Goal: Check status: Check status

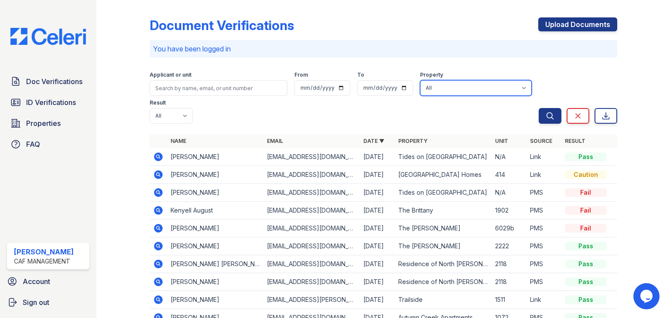
click at [448, 82] on select "All 2929 [GEOGRAPHIC_DATA] 29 Fifty [STREET_ADDRESS][GEOGRAPHIC_DATA] [GEOGRAPH…" at bounding box center [476, 88] width 112 height 16
select select "4627"
click at [420, 80] on select "All 2929 [GEOGRAPHIC_DATA] 29 Fifty [STREET_ADDRESS][GEOGRAPHIC_DATA] [GEOGRAPH…" at bounding box center [476, 88] width 112 height 16
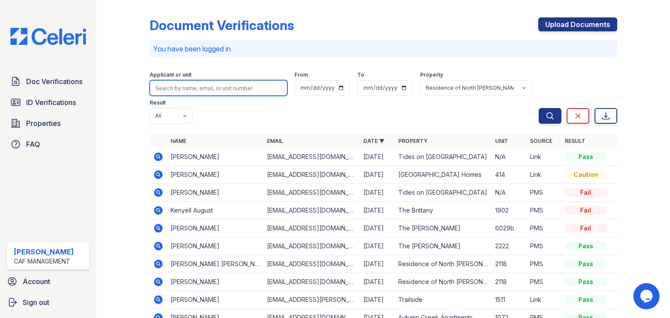
click at [227, 89] on input "search" at bounding box center [219, 88] width 138 height 16
type input "Jose castillo"
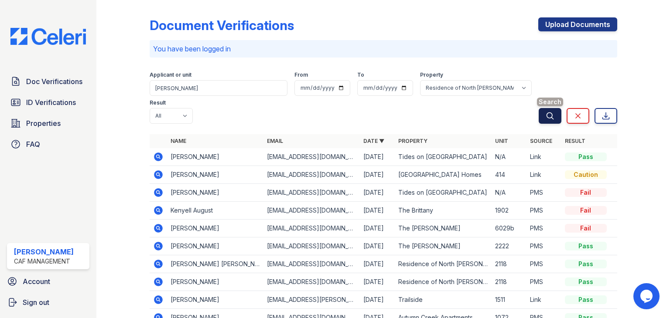
click at [539, 123] on button "Search" at bounding box center [550, 116] width 23 height 16
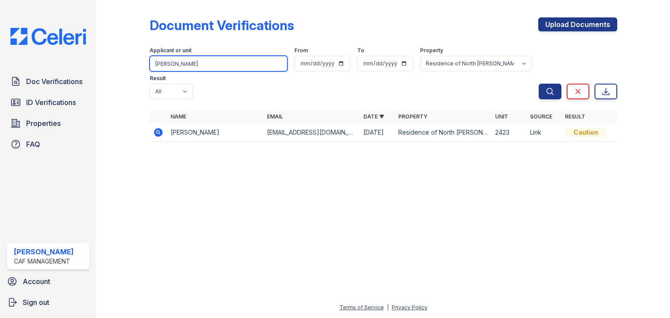
drag, startPoint x: 207, startPoint y: 67, endPoint x: 128, endPoint y: 65, distance: 78.9
click at [129, 65] on div "Document Verifications Upload Documents Filter Applicant or unit Jose castillo …" at bounding box center [383, 82] width 546 height 164
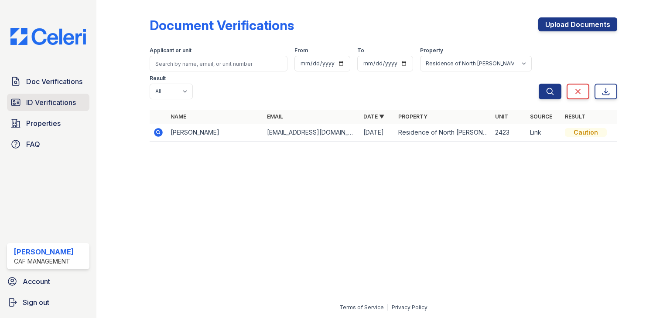
click at [33, 105] on span "ID Verifications" at bounding box center [51, 102] width 50 height 10
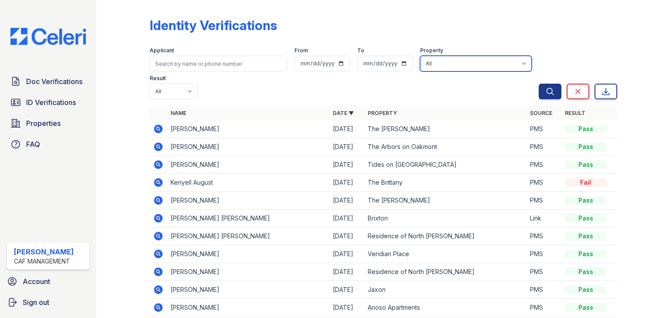
click at [456, 59] on select "All 2929 [GEOGRAPHIC_DATA] 29 Fifty [STREET_ADDRESS][GEOGRAPHIC_DATA] [GEOGRAPH…" at bounding box center [476, 64] width 112 height 16
select select "4627"
click at [420, 56] on select "All 2929 [GEOGRAPHIC_DATA] 29 Fifty [STREET_ADDRESS][GEOGRAPHIC_DATA] [GEOGRAPH…" at bounding box center [476, 64] width 112 height 16
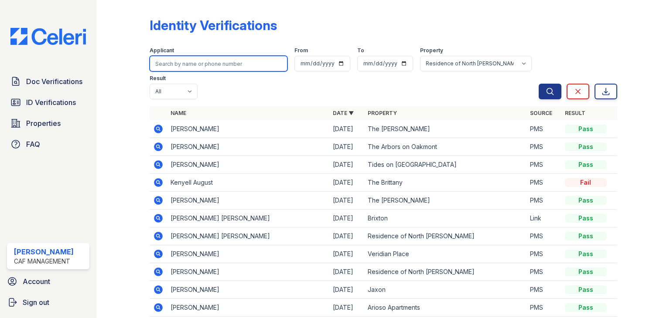
click at [226, 65] on input "search" at bounding box center [219, 64] width 138 height 16
type input "jose castillo"
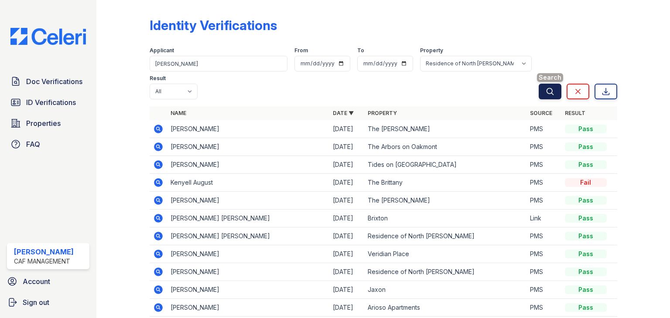
click at [539, 91] on button "Search" at bounding box center [550, 92] width 23 height 16
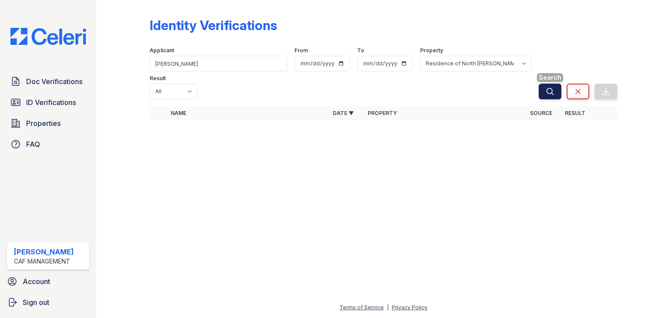
click at [546, 87] on icon "submit" at bounding box center [550, 91] width 9 height 9
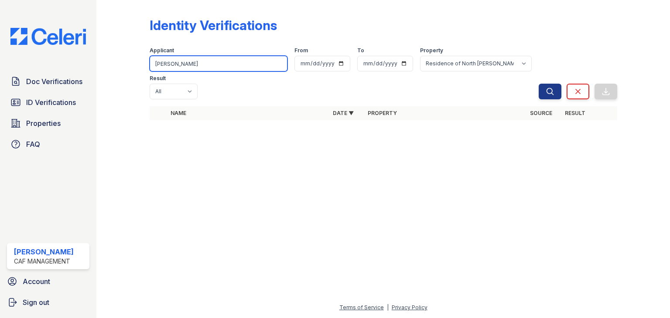
click at [194, 63] on input "jose castillo" at bounding box center [219, 64] width 138 height 16
type input "jose castillo rodriguez"
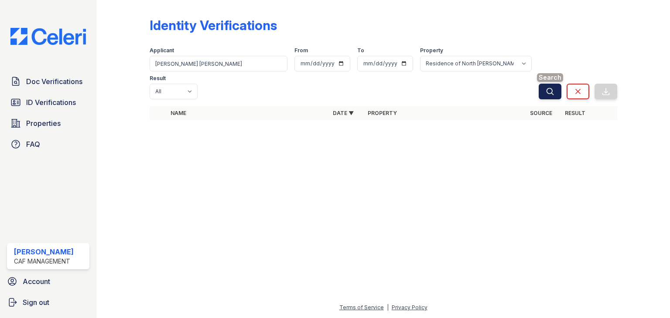
click at [557, 84] on button "Search" at bounding box center [550, 92] width 23 height 16
click at [551, 87] on icon "submit" at bounding box center [550, 91] width 9 height 9
click at [198, 84] on select "All Pass Fail Caution Resubmit" at bounding box center [174, 92] width 48 height 16
click at [524, 18] on div "Identity Verifications" at bounding box center [383, 28] width 467 height 23
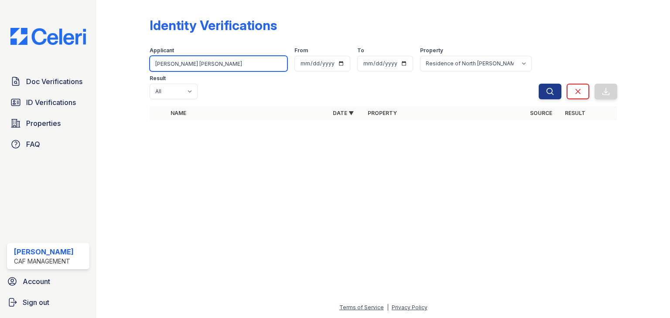
click at [166, 62] on input "jose castillo rodriguez" at bounding box center [219, 64] width 138 height 16
type input "jose a castillo rodriguez"
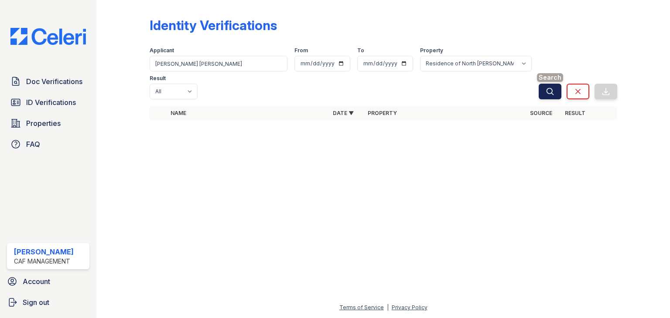
click at [556, 84] on button "Search" at bounding box center [550, 92] width 23 height 16
click at [553, 88] on icon "submit" at bounding box center [549, 91] width 7 height 7
click at [294, 63] on input "date" at bounding box center [322, 64] width 56 height 16
type input "2025-09-17"
click at [547, 87] on icon "submit" at bounding box center [550, 91] width 9 height 9
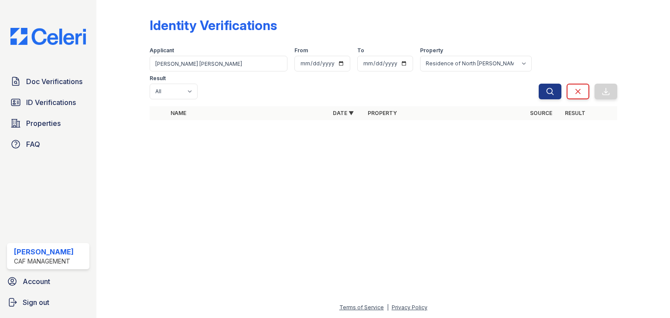
click at [547, 87] on icon "submit" at bounding box center [550, 91] width 9 height 9
click at [53, 99] on span "ID Verifications" at bounding box center [51, 102] width 50 height 10
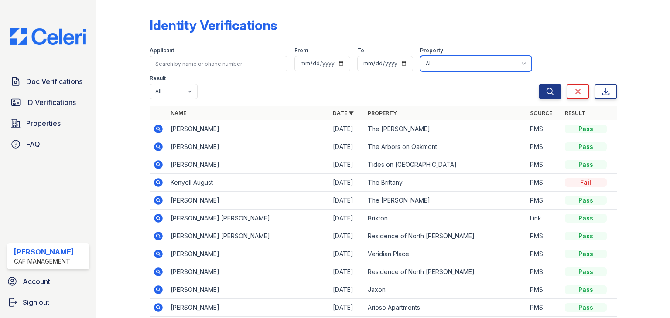
click at [448, 58] on select "All 2929 [GEOGRAPHIC_DATA] 29 Fifty [STREET_ADDRESS][GEOGRAPHIC_DATA] [GEOGRAPH…" at bounding box center [476, 64] width 112 height 16
select select "4627"
click at [420, 56] on select "All 2929 [GEOGRAPHIC_DATA] 29 Fifty [STREET_ADDRESS][GEOGRAPHIC_DATA] [GEOGRAPH…" at bounding box center [476, 64] width 112 height 16
click at [539, 90] on button "Search" at bounding box center [550, 92] width 23 height 16
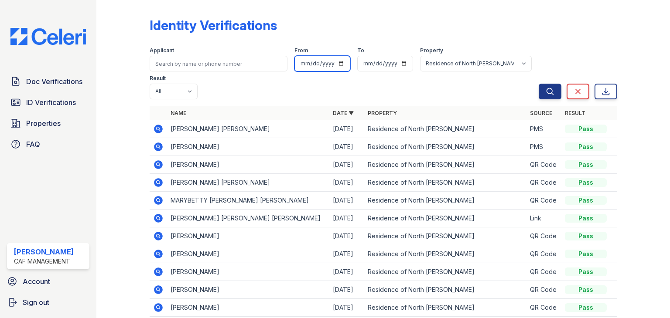
click at [333, 65] on input "date" at bounding box center [322, 64] width 56 height 16
type input "2025-09-17"
click at [546, 95] on icon "submit" at bounding box center [550, 91] width 9 height 9
click at [400, 65] on input "date" at bounding box center [385, 64] width 56 height 16
type input "2025-09-17"
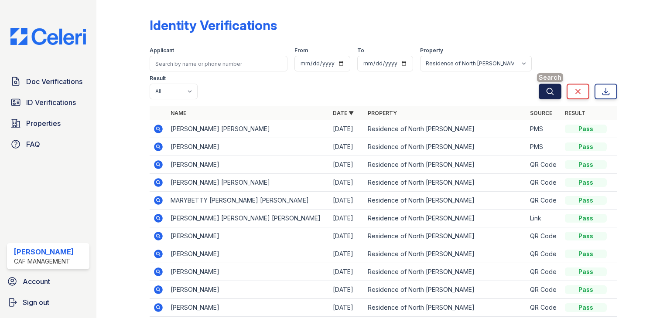
click at [539, 92] on button "Search" at bounding box center [550, 92] width 23 height 16
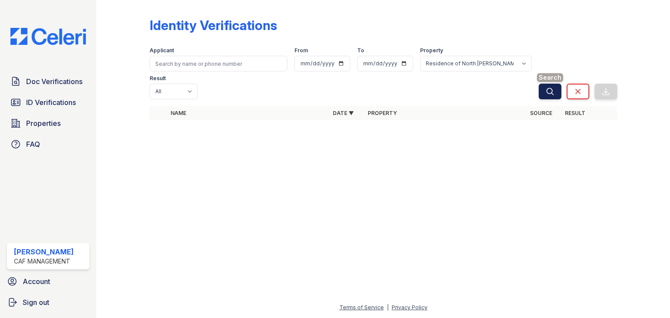
click at [550, 87] on icon "submit" at bounding box center [550, 91] width 9 height 9
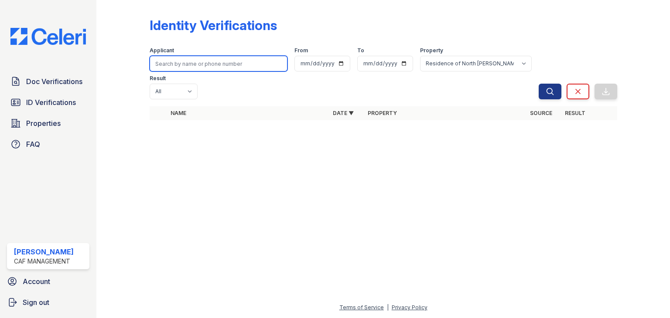
click at [213, 59] on input "search" at bounding box center [219, 64] width 138 height 16
type input "Jose A Castillo Rodruguez"
click at [539, 84] on button "Search" at bounding box center [550, 92] width 23 height 16
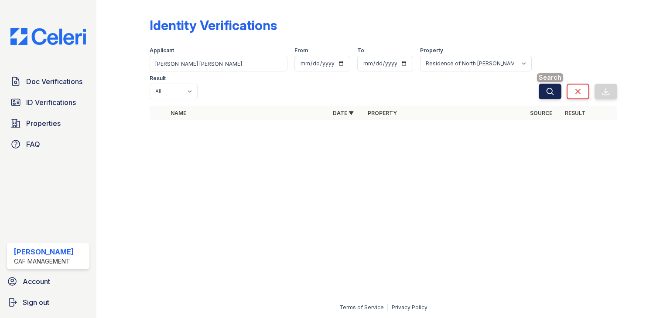
click at [556, 84] on button "Search" at bounding box center [550, 92] width 23 height 16
drag, startPoint x: 556, startPoint y: 62, endPoint x: 549, endPoint y: 62, distance: 6.5
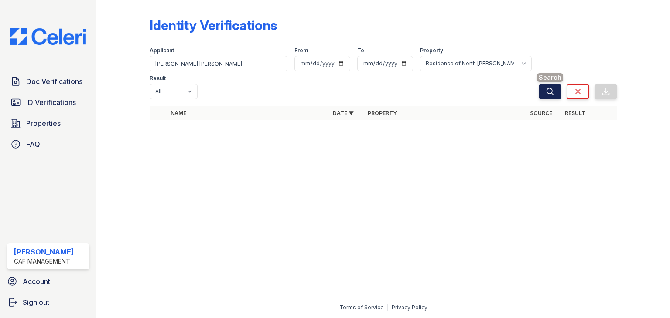
click at [554, 84] on button "Search" at bounding box center [550, 92] width 23 height 16
click at [198, 84] on select "All Pass Fail Caution Resubmit" at bounding box center [174, 92] width 48 height 16
select select "pass"
click at [198, 84] on select "All Pass Fail Caution Resubmit" at bounding box center [174, 92] width 48 height 16
click at [546, 87] on icon "submit" at bounding box center [550, 91] width 9 height 9
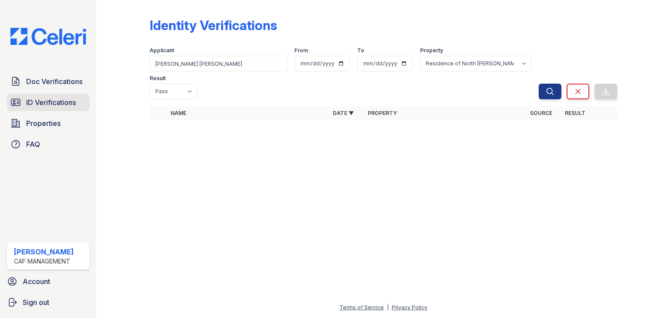
click at [55, 102] on span "ID Verifications" at bounding box center [51, 102] width 50 height 10
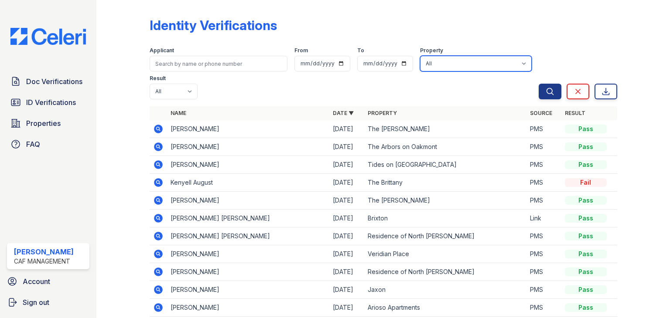
click at [487, 62] on select "All 2929 [GEOGRAPHIC_DATA] 29 Fifty [STREET_ADDRESS][GEOGRAPHIC_DATA] [GEOGRAPH…" at bounding box center [476, 64] width 112 height 16
select select "4627"
click at [420, 56] on select "All 2929 [GEOGRAPHIC_DATA] 29 Fifty [STREET_ADDRESS][GEOGRAPHIC_DATA] [GEOGRAPH…" at bounding box center [476, 64] width 112 height 16
click at [539, 91] on button "Search" at bounding box center [550, 92] width 23 height 16
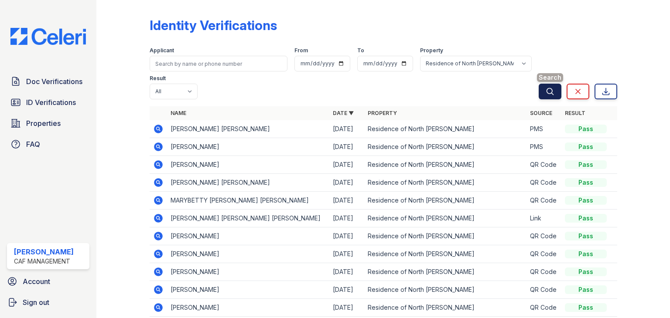
click at [539, 84] on button "Search" at bounding box center [550, 92] width 23 height 16
click at [546, 91] on icon "submit" at bounding box center [550, 91] width 9 height 9
click at [330, 61] on input "date" at bounding box center [322, 64] width 56 height 16
click at [335, 64] on input "date" at bounding box center [322, 64] width 56 height 16
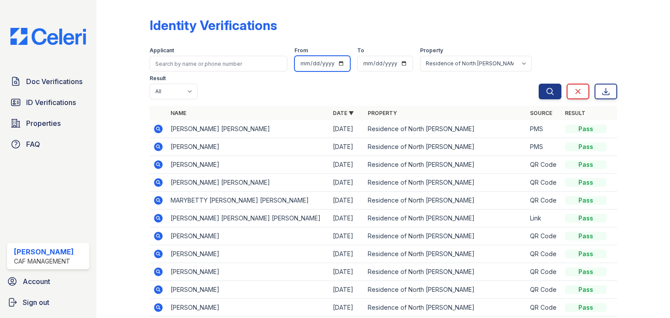
type input "2025-09-17"
click at [402, 60] on input "date" at bounding box center [385, 64] width 56 height 16
click at [396, 61] on input "date" at bounding box center [385, 64] width 56 height 16
type input "2025-09-17"
click at [546, 90] on icon "submit" at bounding box center [550, 91] width 9 height 9
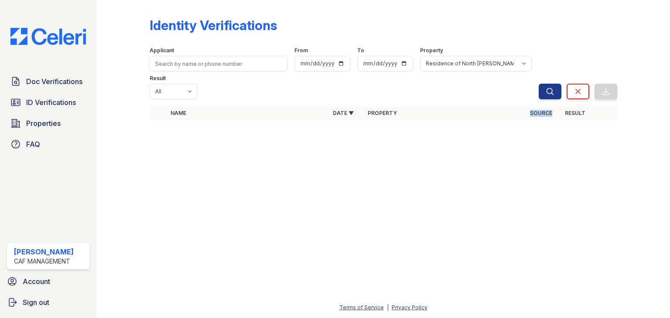
click at [543, 106] on th "Source" at bounding box center [543, 113] width 35 height 14
click at [463, 62] on select "All 2929 [GEOGRAPHIC_DATA] 29 Fifty [STREET_ADDRESS][GEOGRAPHIC_DATA] [GEOGRAPH…" at bounding box center [476, 64] width 112 height 16
select select "4593"
click at [420, 56] on select "All 2929 [GEOGRAPHIC_DATA] 29 Fifty [STREET_ADDRESS][GEOGRAPHIC_DATA] [GEOGRAPH…" at bounding box center [476, 64] width 112 height 16
click at [555, 84] on button "Search" at bounding box center [550, 92] width 23 height 16
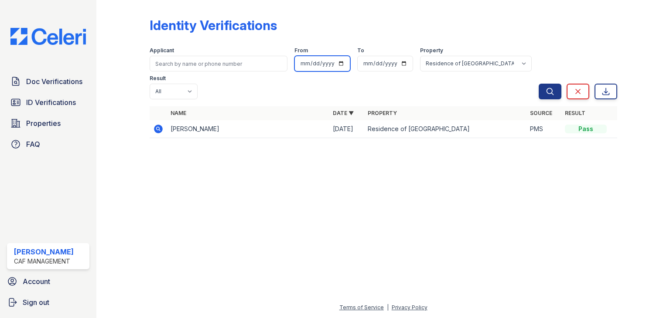
click at [294, 64] on input "2025-09-17" at bounding box center [322, 64] width 56 height 16
click at [357, 68] on input "2025-09-17" at bounding box center [385, 64] width 56 height 16
click at [357, 63] on input "2025-09-17" at bounding box center [385, 64] width 56 height 16
click at [553, 87] on icon "submit" at bounding box center [550, 91] width 9 height 9
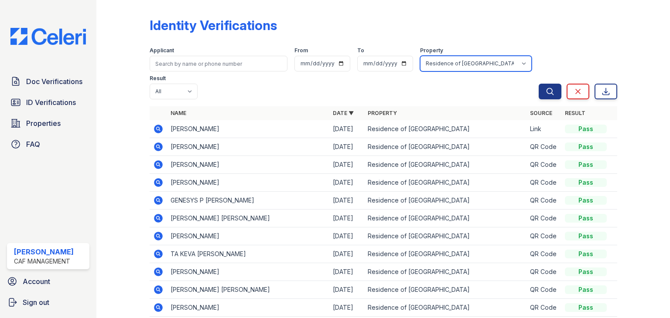
click at [443, 62] on select "All 2929 [GEOGRAPHIC_DATA] 29 Fifty [STREET_ADDRESS][GEOGRAPHIC_DATA] [GEOGRAPH…" at bounding box center [476, 64] width 112 height 16
select select "4627"
click at [420, 56] on select "All 2929 [GEOGRAPHIC_DATA] 29 Fifty [STREET_ADDRESS][GEOGRAPHIC_DATA] [GEOGRAPH…" at bounding box center [476, 64] width 112 height 16
click at [546, 92] on icon "submit" at bounding box center [550, 91] width 9 height 9
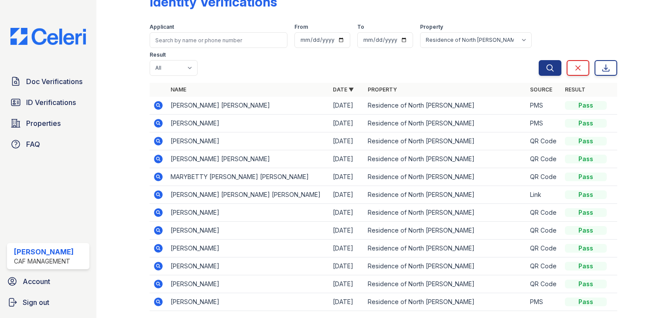
scroll to position [65, 0]
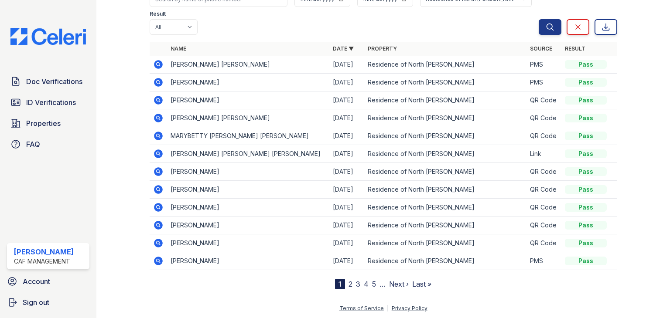
click at [348, 283] on link "2" at bounding box center [350, 284] width 4 height 9
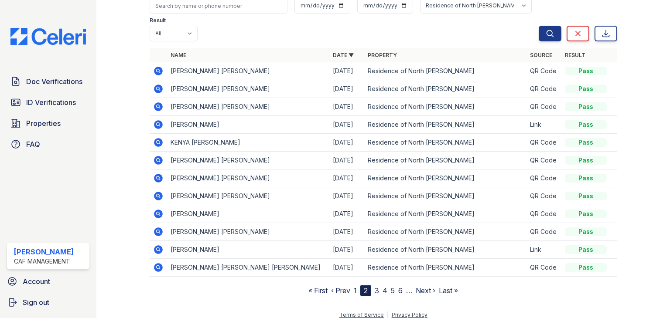
scroll to position [65, 0]
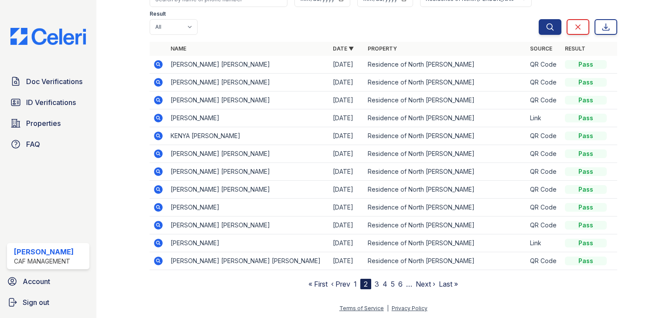
click at [375, 281] on link "3" at bounding box center [377, 284] width 4 height 9
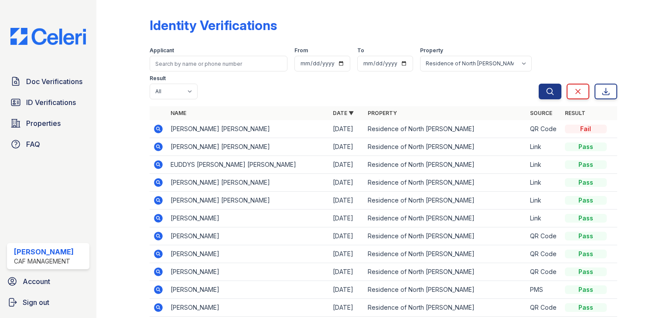
click at [158, 146] on icon at bounding box center [158, 146] width 2 height 2
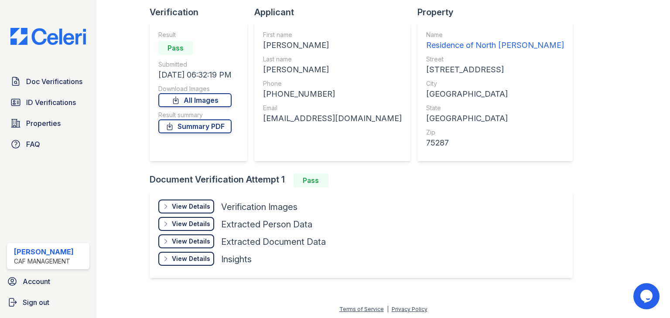
scroll to position [59, 0]
click at [192, 204] on div "View Details" at bounding box center [191, 206] width 38 height 9
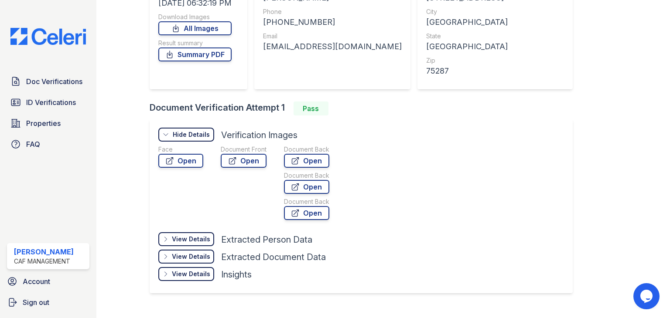
scroll to position [146, 0]
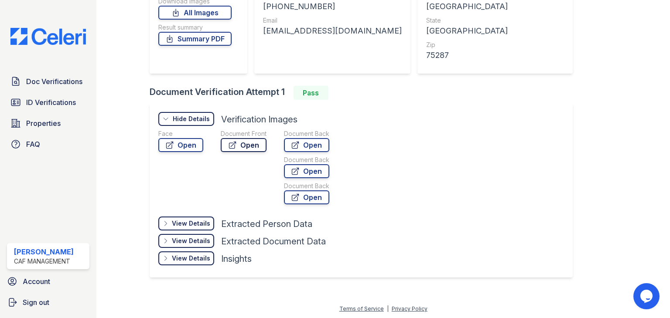
click at [251, 142] on link "Open" at bounding box center [244, 145] width 46 height 14
click at [58, 81] on span "Doc Verifications" at bounding box center [54, 81] width 56 height 10
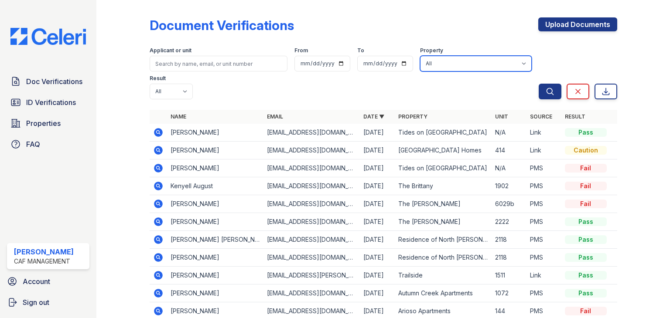
click at [462, 65] on select "All 2929 [GEOGRAPHIC_DATA] 29 Fifty [STREET_ADDRESS][GEOGRAPHIC_DATA] [GEOGRAPH…" at bounding box center [476, 64] width 112 height 16
select select "4627"
click at [420, 56] on select "All 2929 [GEOGRAPHIC_DATA] 29 Fifty [STREET_ADDRESS][GEOGRAPHIC_DATA] [GEOGRAPH…" at bounding box center [476, 64] width 112 height 16
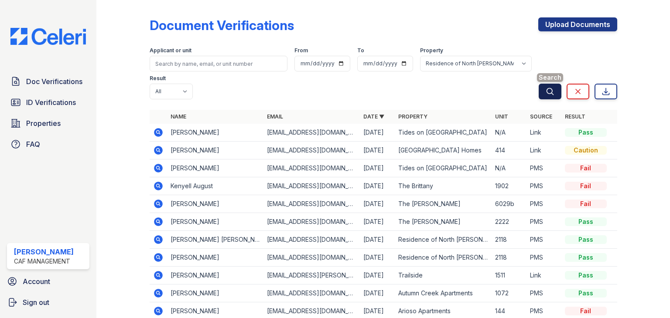
click at [549, 87] on button "Search" at bounding box center [550, 92] width 23 height 16
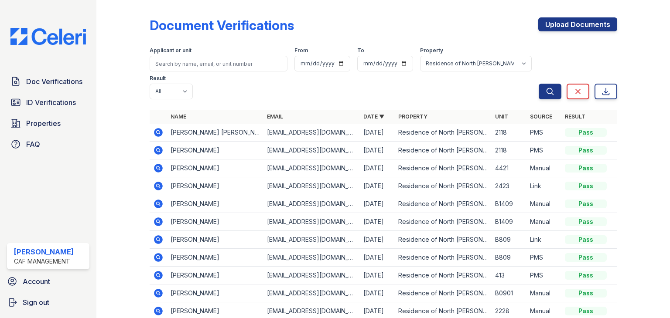
click at [160, 185] on icon at bounding box center [158, 186] width 9 height 9
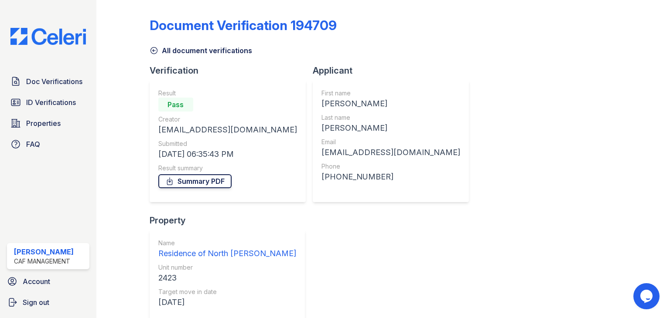
click at [218, 183] on link "Summary PDF" at bounding box center [194, 181] width 73 height 14
click at [66, 106] on span "ID Verifications" at bounding box center [51, 102] width 50 height 10
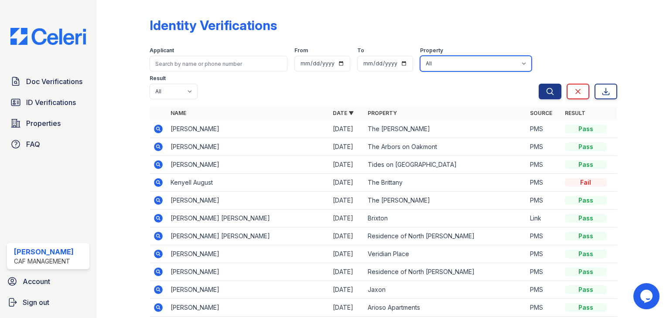
click at [492, 56] on select "All 2929 Wycliff 29 Fifty 4443 Ocean Drive Arioso Apartments Artisan Park Apart…" at bounding box center [476, 64] width 112 height 16
select select "4627"
click at [420, 56] on select "All 2929 Wycliff 29 Fifty 4443 Ocean Drive Arioso Apartments Artisan Park Apart…" at bounding box center [476, 64] width 112 height 16
click at [546, 95] on icon "submit" at bounding box center [550, 91] width 9 height 9
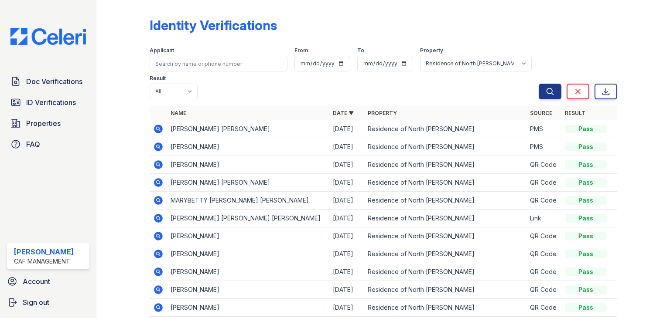
click at [159, 220] on icon at bounding box center [158, 218] width 9 height 9
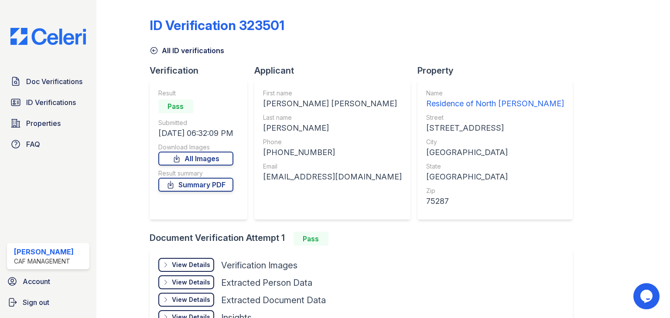
scroll to position [44, 0]
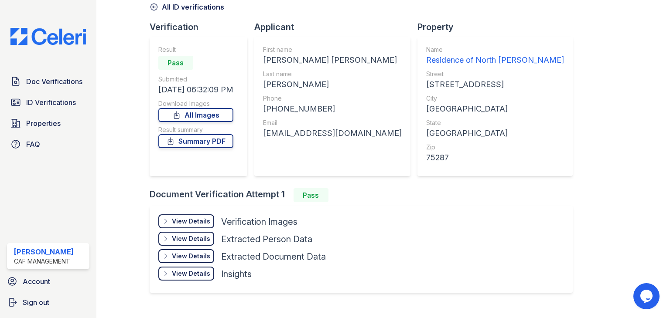
click at [186, 220] on div "View Details" at bounding box center [191, 221] width 38 height 9
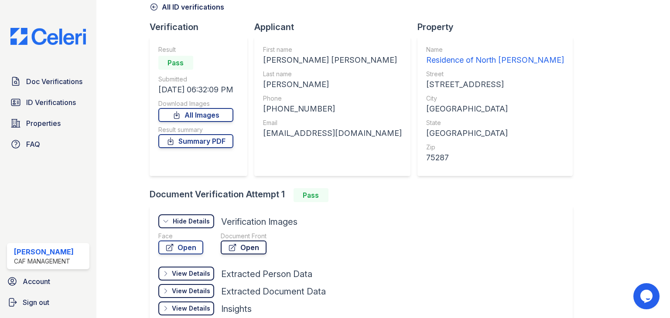
click at [243, 247] on link "Open" at bounding box center [244, 248] width 46 height 14
click at [208, 142] on link "Summary PDF" at bounding box center [195, 141] width 75 height 14
